Goal: Communication & Community: Answer question/provide support

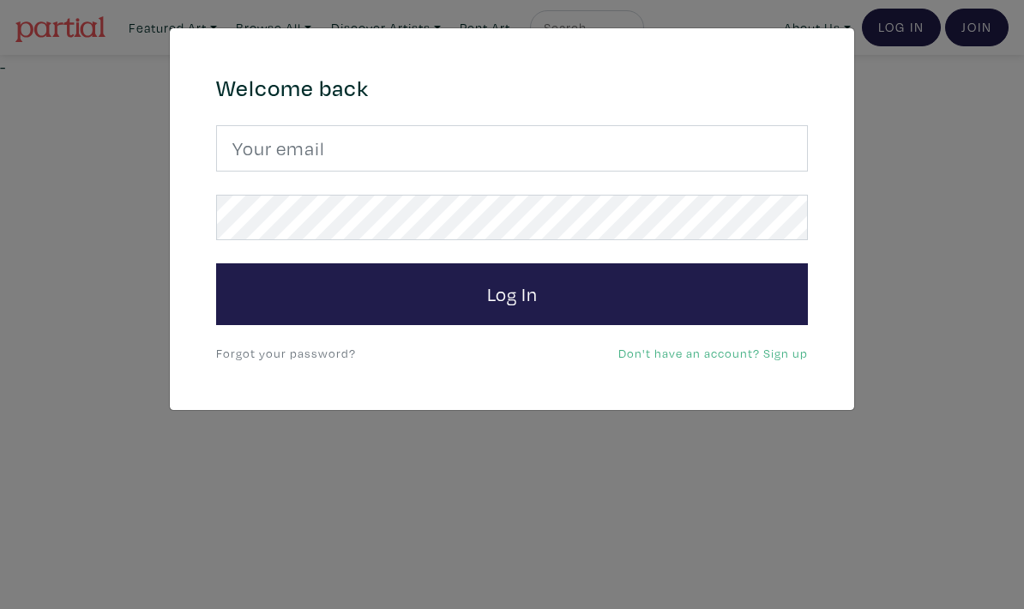
click at [746, 150] on input "email" at bounding box center [512, 148] width 592 height 46
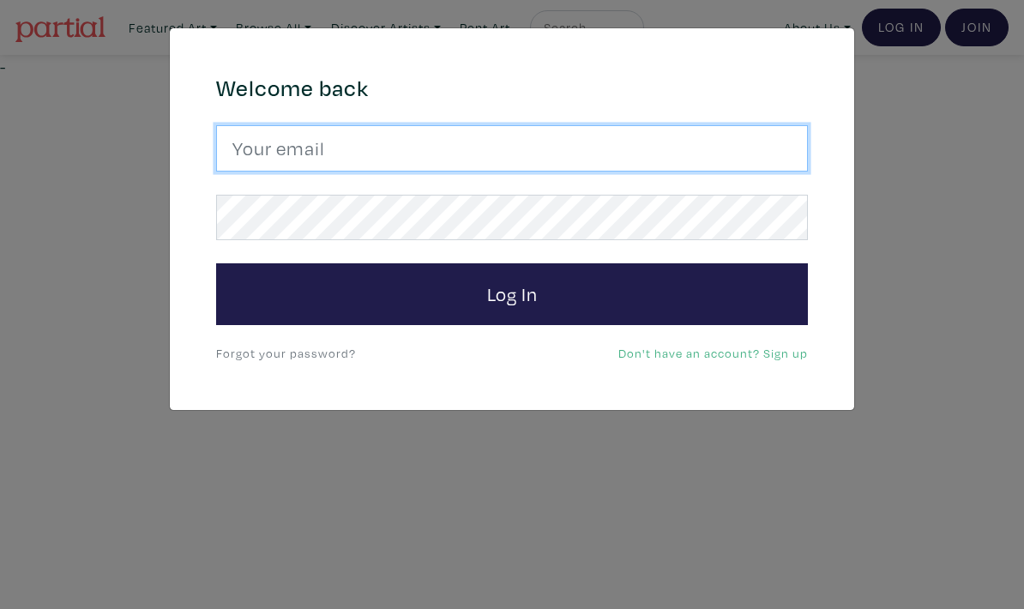
type input "fishermonahan@gmail.com"
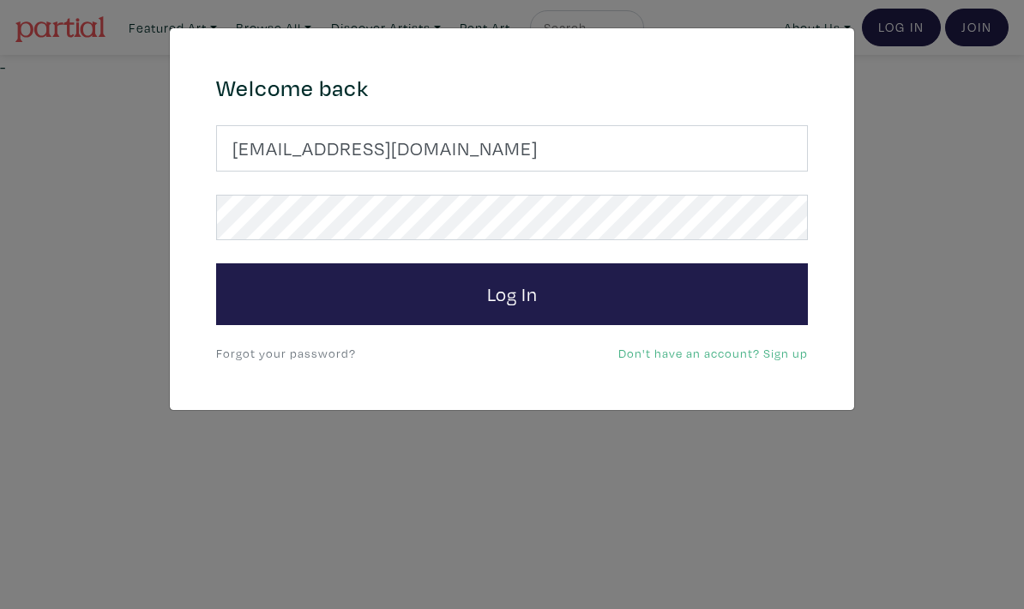
click at [738, 303] on button "Log In" at bounding box center [512, 294] width 592 height 62
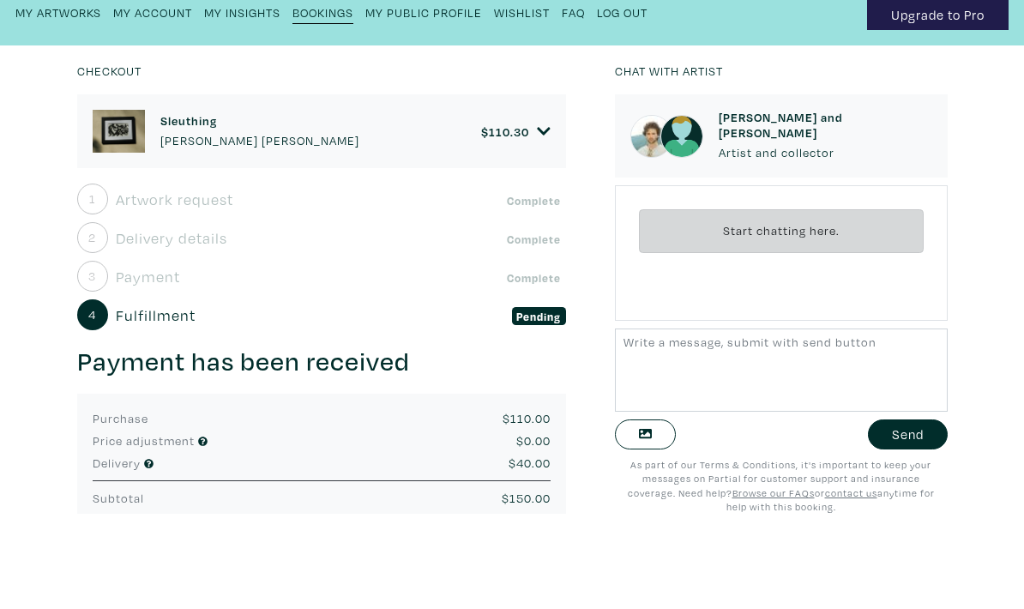
click at [537, 196] on icon at bounding box center [544, 203] width 14 height 15
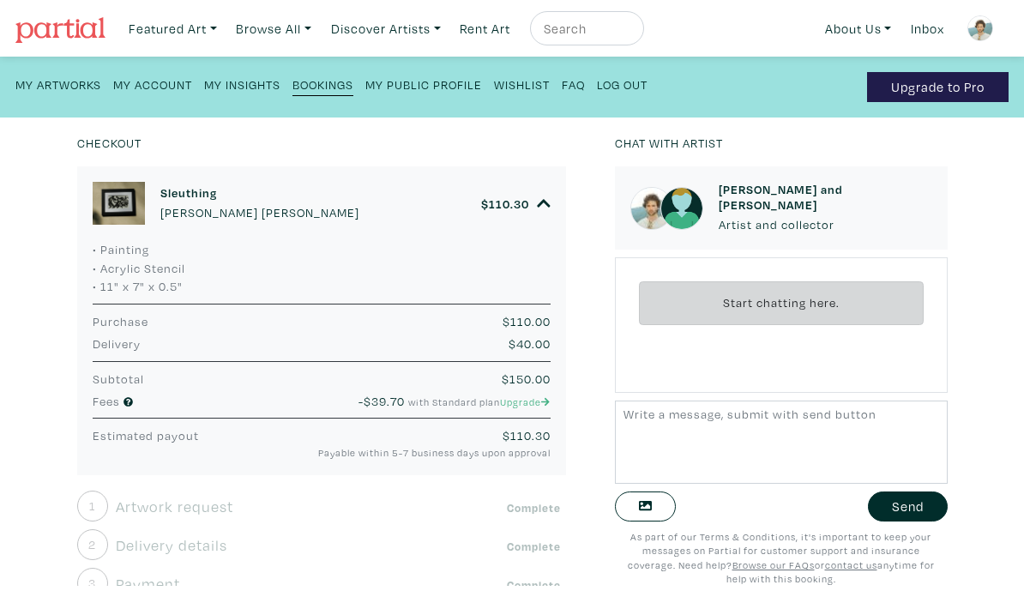
click at [308, 87] on small "Bookings" at bounding box center [322, 84] width 61 height 16
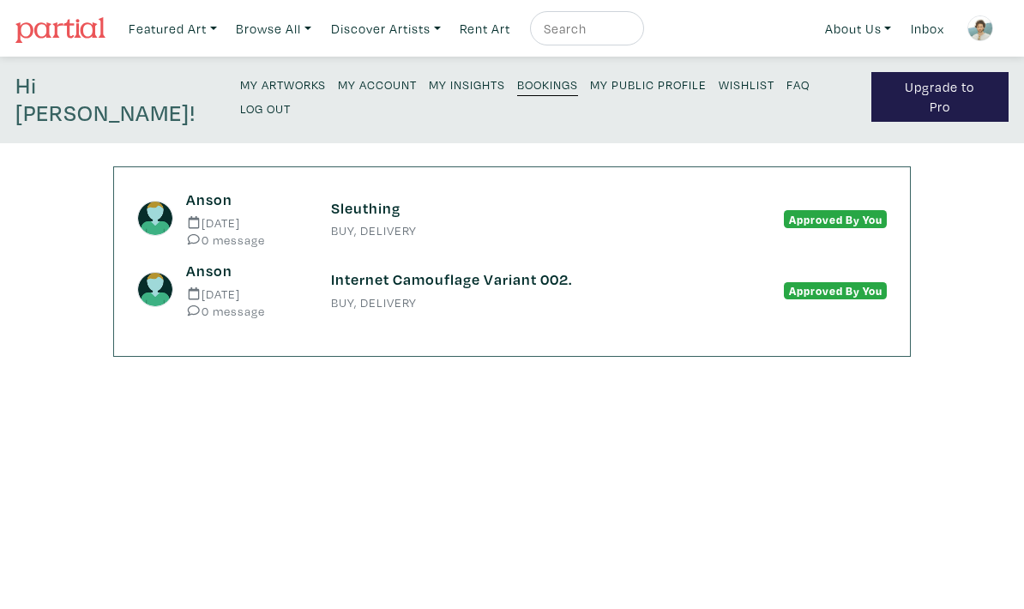
click at [378, 270] on h6 "Internet Camouflage Variant 002." at bounding box center [512, 279] width 362 height 19
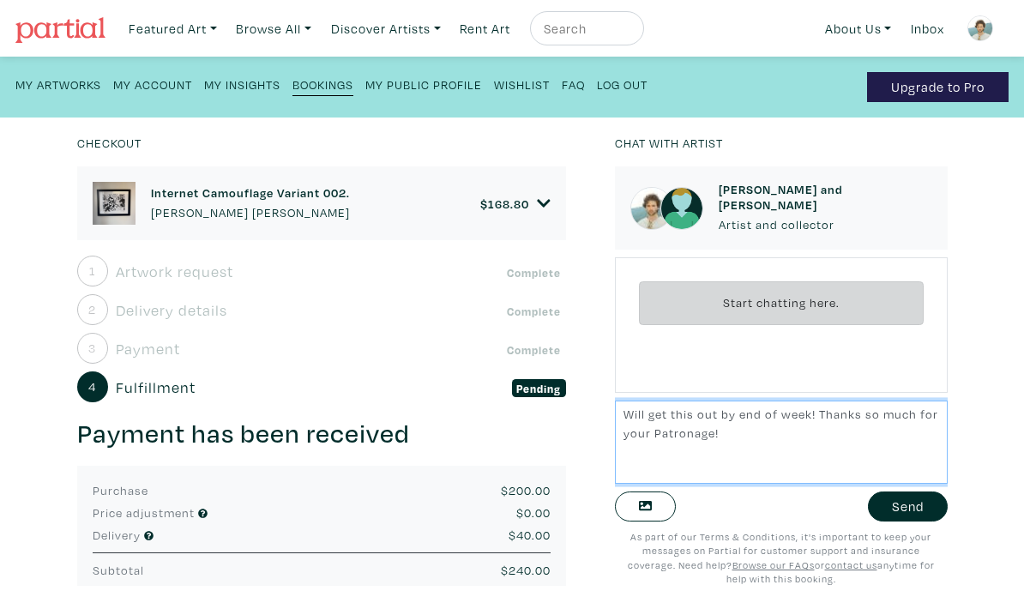
type textarea "Will get this out by end of week! Thanks so much for your Patronage!"
click at [906, 515] on button "Send" at bounding box center [908, 506] width 80 height 30
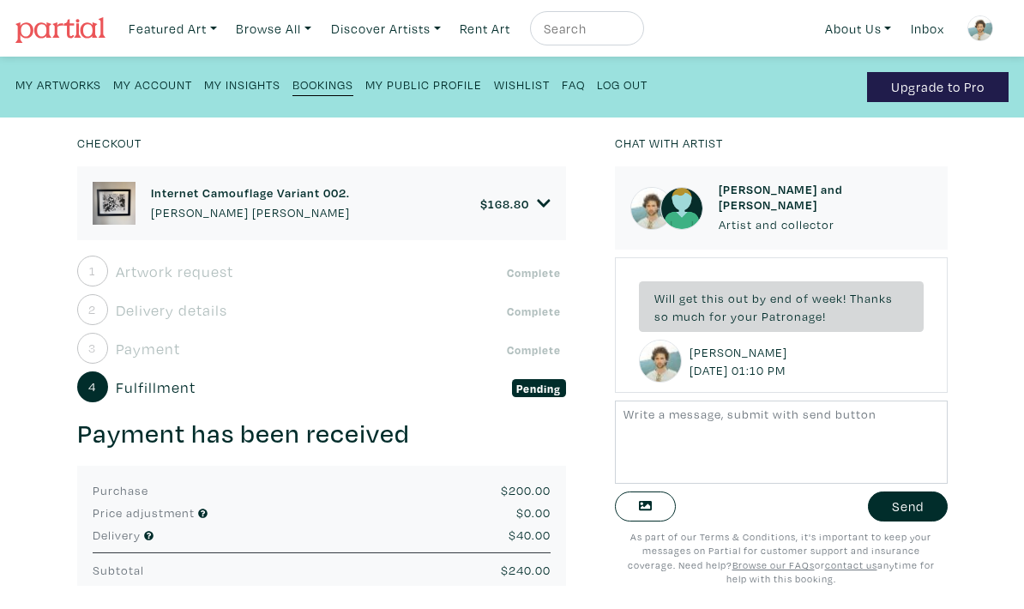
click at [989, 29] on img at bounding box center [980, 28] width 26 height 26
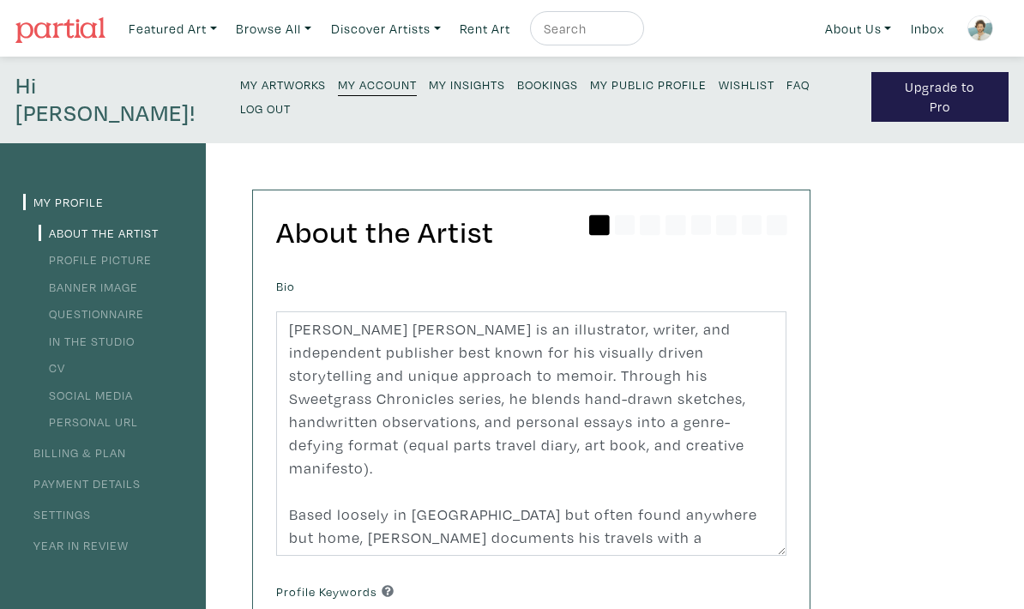
click at [590, 76] on link "My Public Profile" at bounding box center [648, 83] width 117 height 23
click at [590, 94] on link "My Public Profile" at bounding box center [648, 83] width 117 height 23
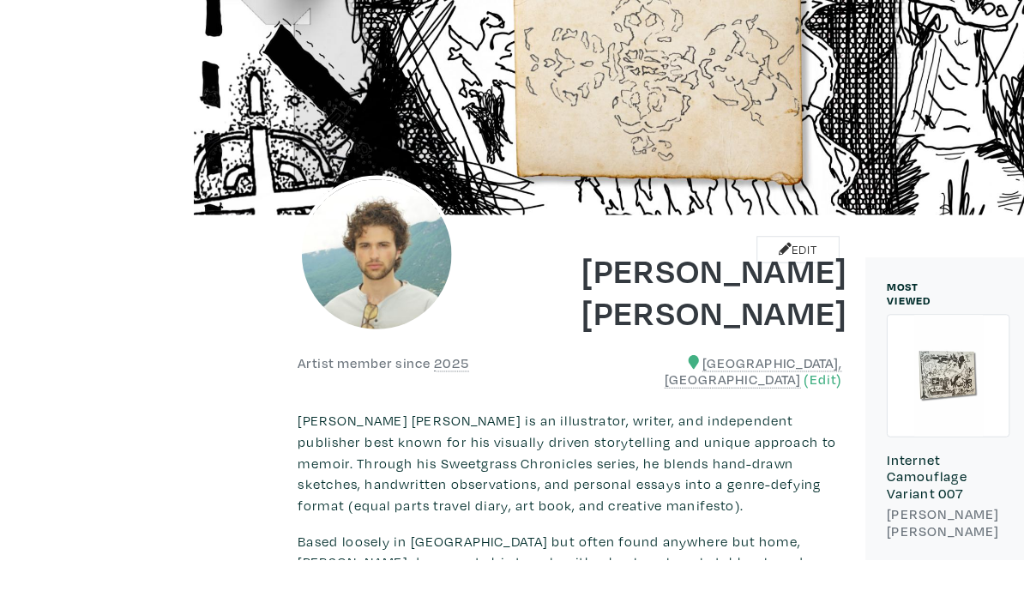
scroll to position [110, 0]
